Goal: Find specific page/section: Find specific page/section

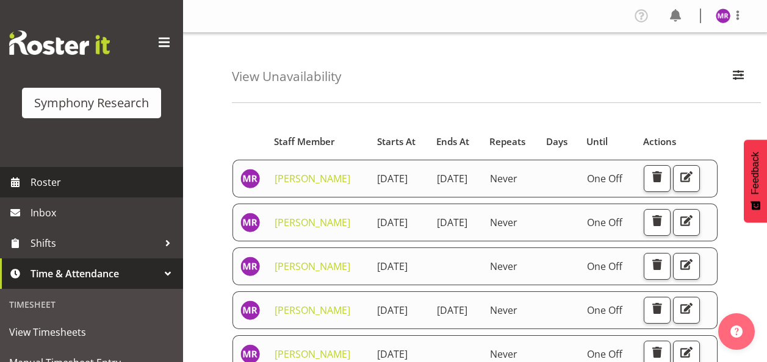
scroll to position [572, 0]
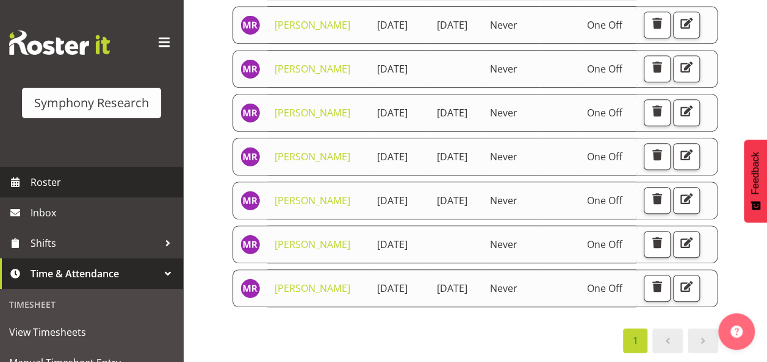
click at [90, 182] on span "Roster" at bounding box center [104, 182] width 146 height 18
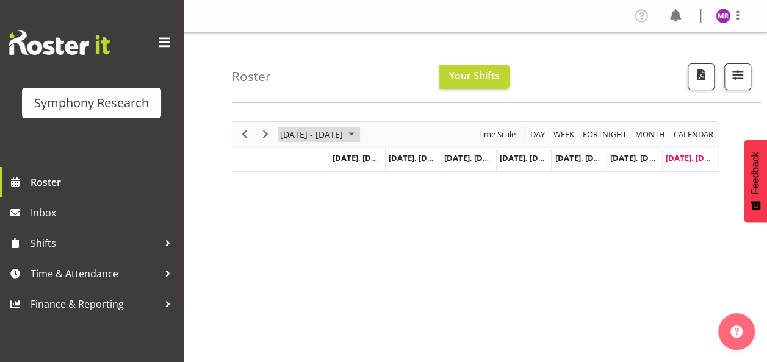
click at [359, 135] on span "September 2025" at bounding box center [351, 134] width 15 height 15
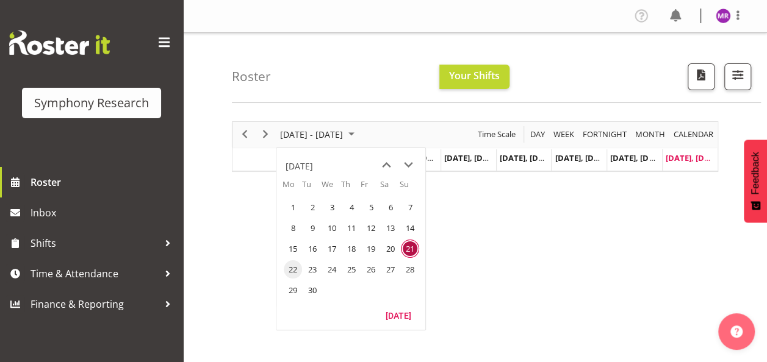
click at [294, 267] on span "22" at bounding box center [293, 269] width 18 height 18
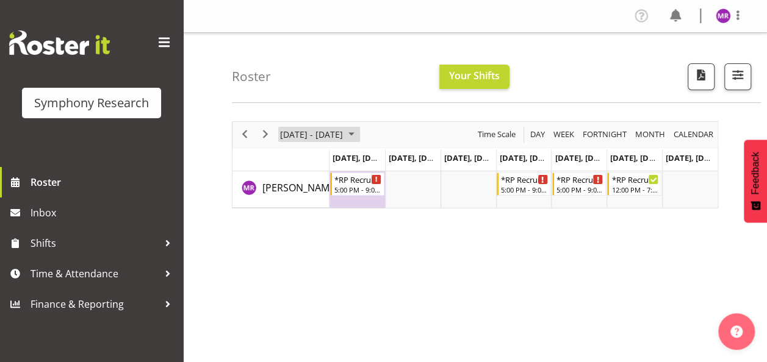
click at [344, 132] on span "September 22 - 28, 2025" at bounding box center [311, 134] width 65 height 15
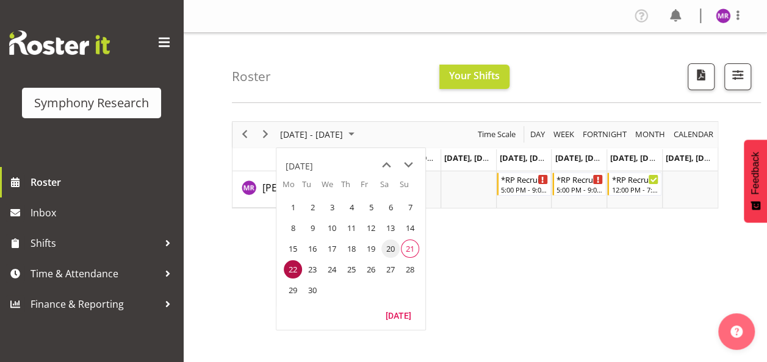
click at [386, 243] on span "20" at bounding box center [390, 249] width 18 height 18
